Goal: Task Accomplishment & Management: Check status

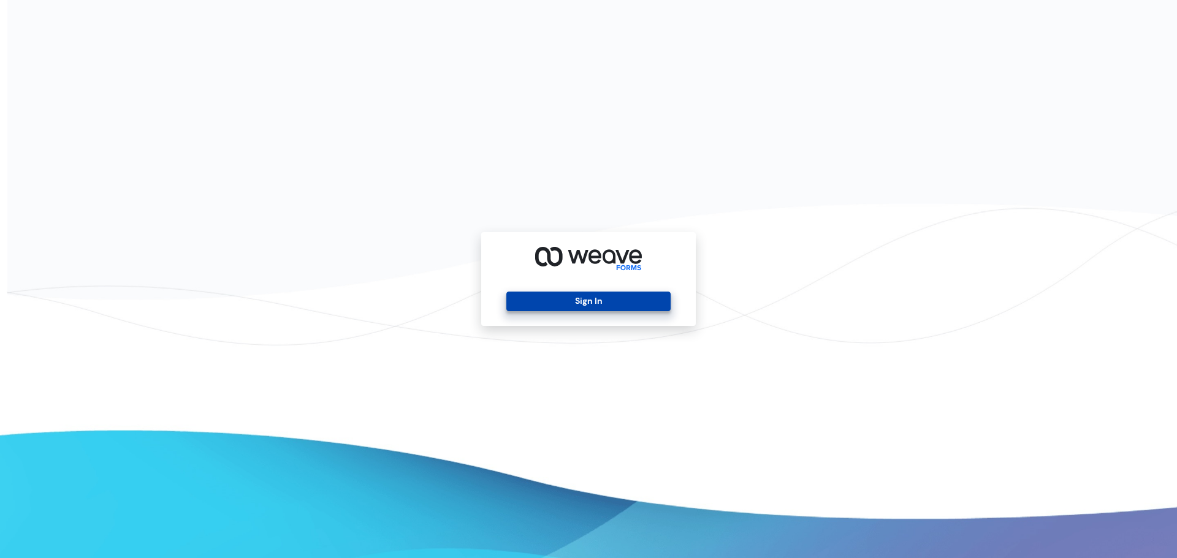
click at [562, 302] on button "Sign In" at bounding box center [588, 302] width 164 height 20
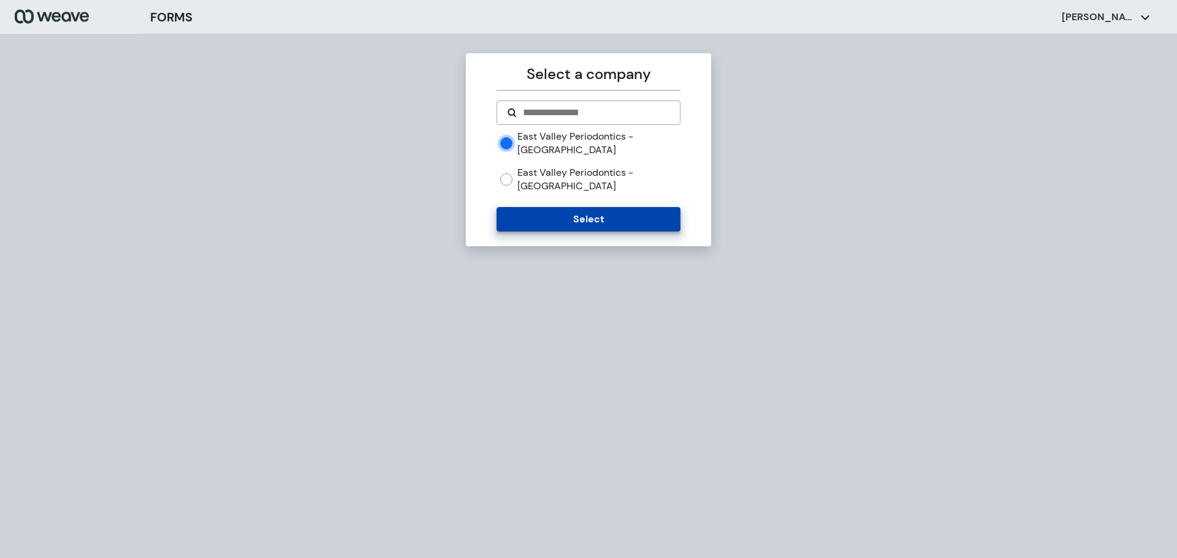
click at [531, 207] on button "Select" at bounding box center [587, 219] width 183 height 25
